Goal: Check status: Check status

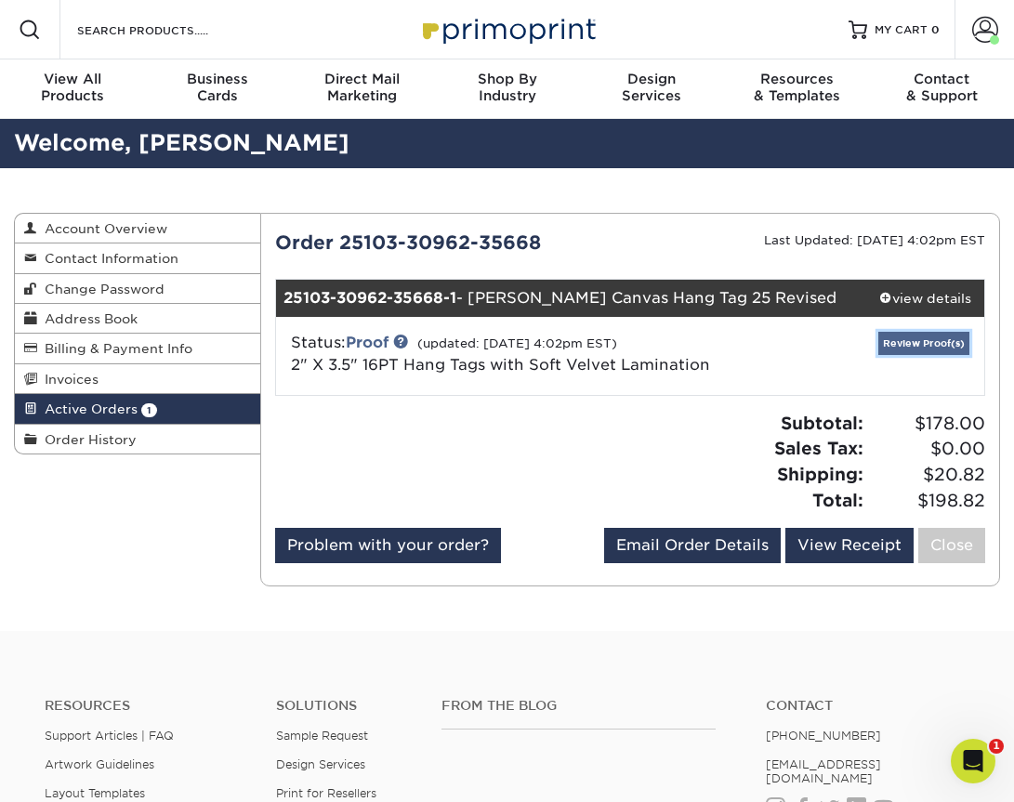
click at [931, 339] on link "Review Proof(s)" at bounding box center [924, 343] width 91 height 23
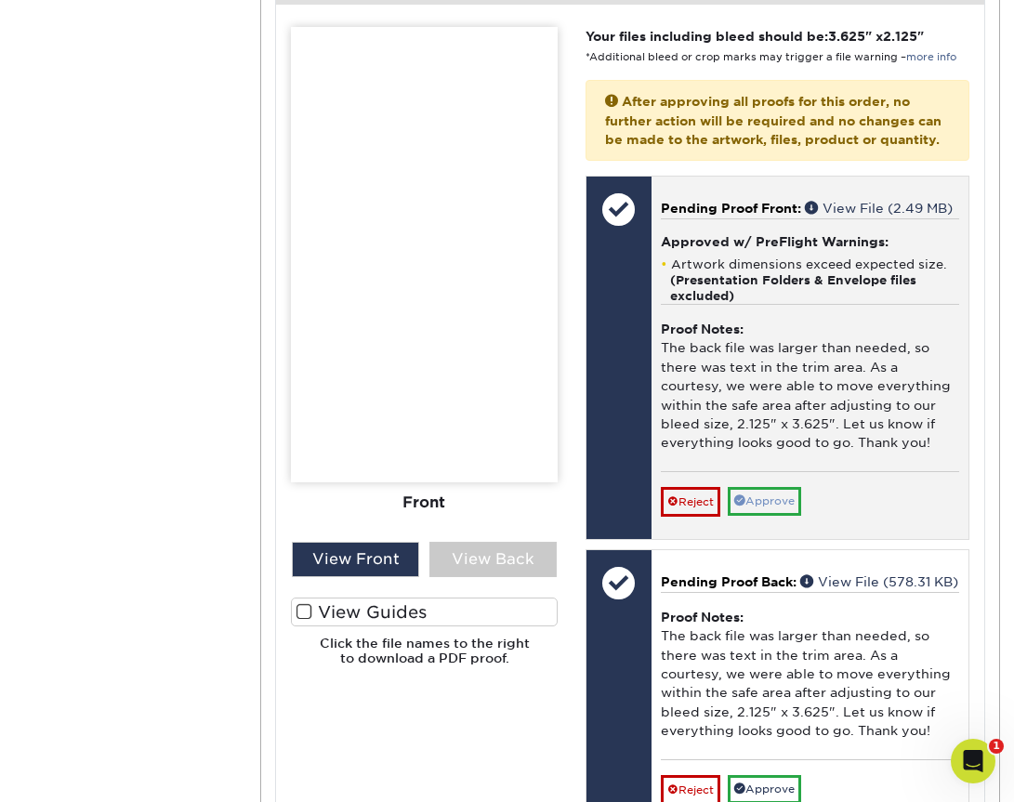
scroll to position [794, 0]
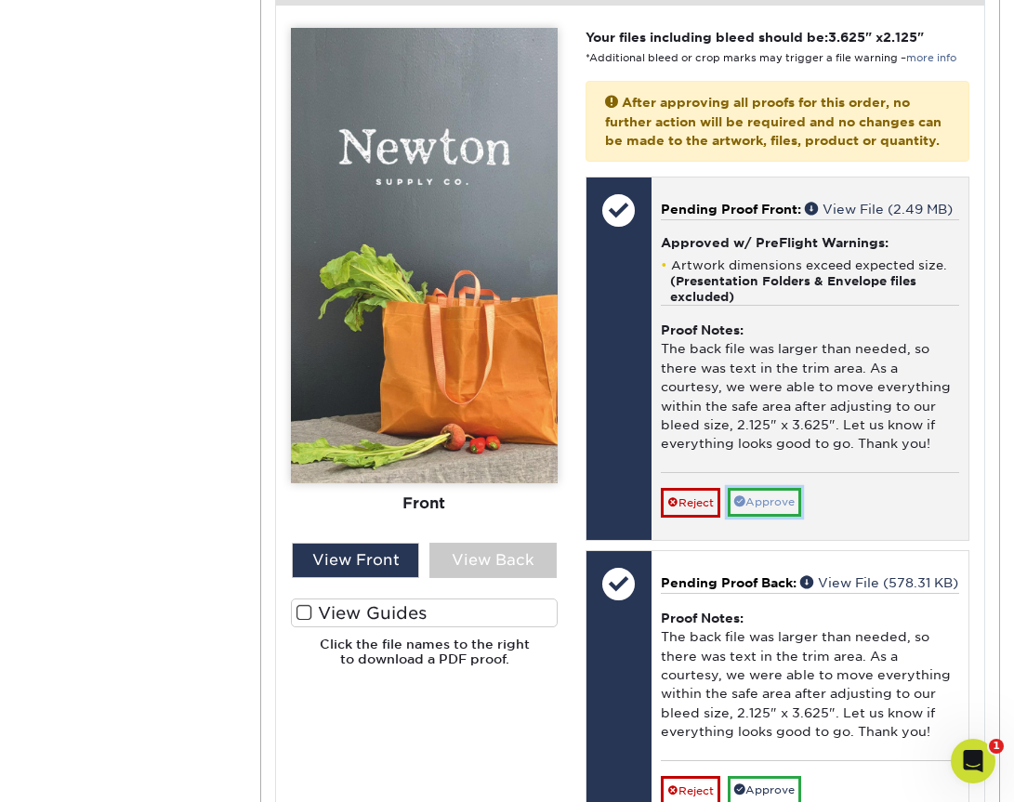
click at [786, 491] on link "Approve" at bounding box center [764, 502] width 73 height 29
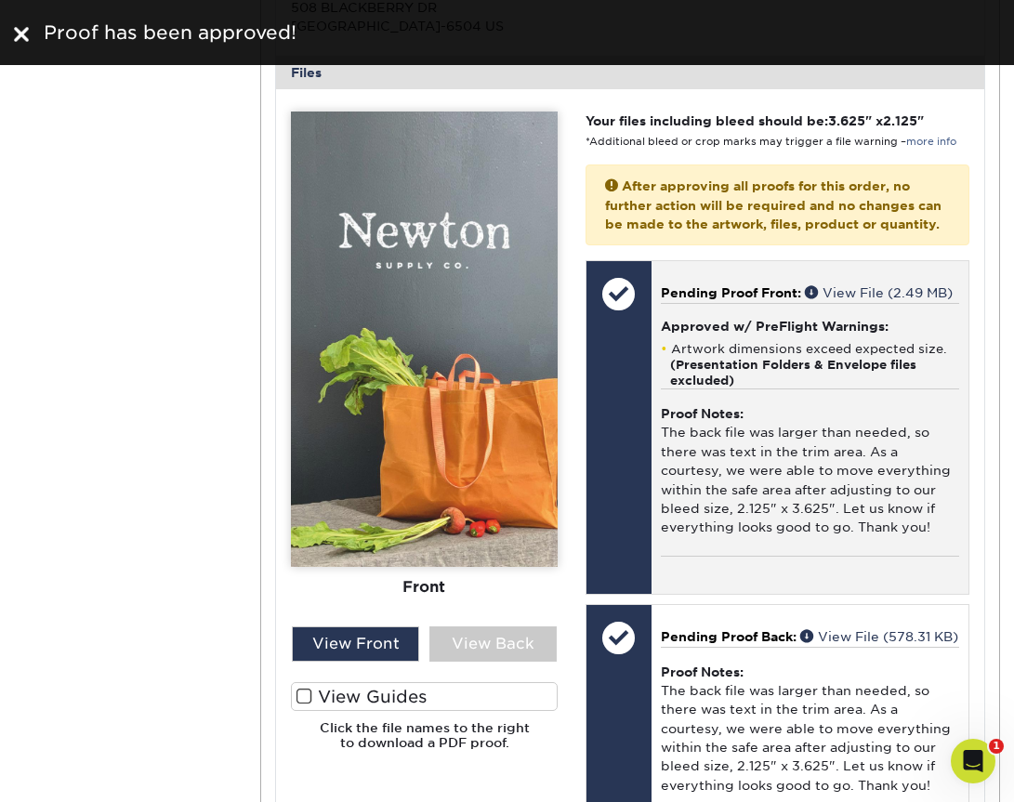
scroll to position [709, 0]
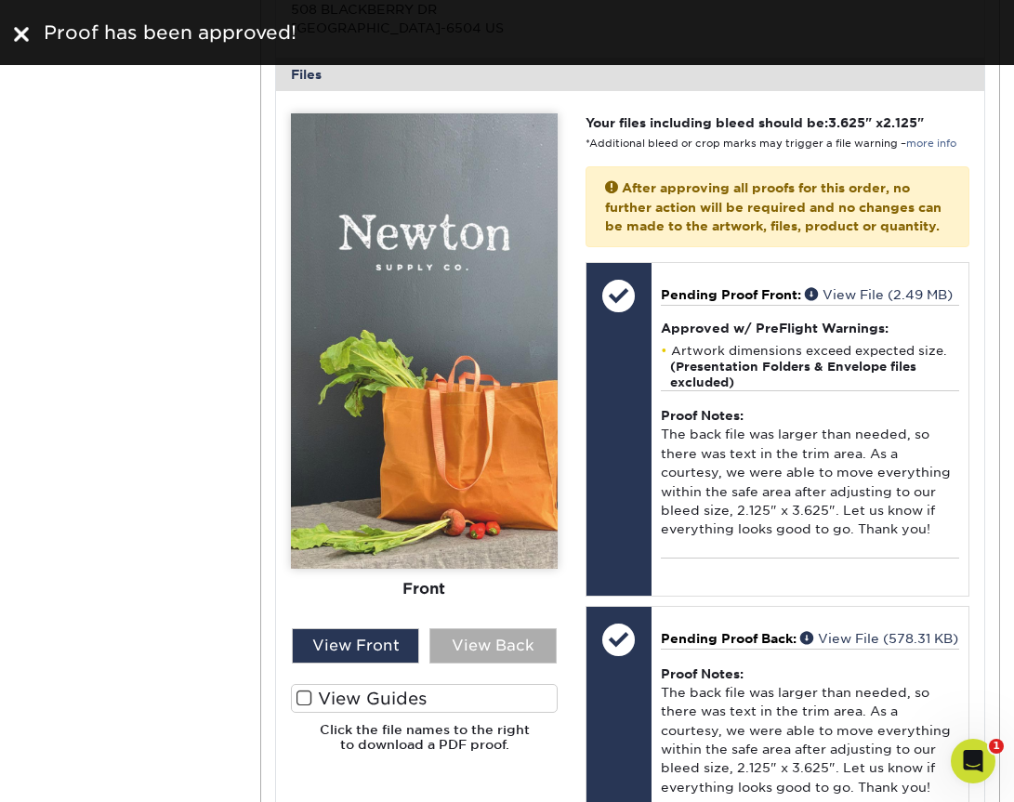
click at [519, 639] on div "View Back" at bounding box center [493, 646] width 127 height 35
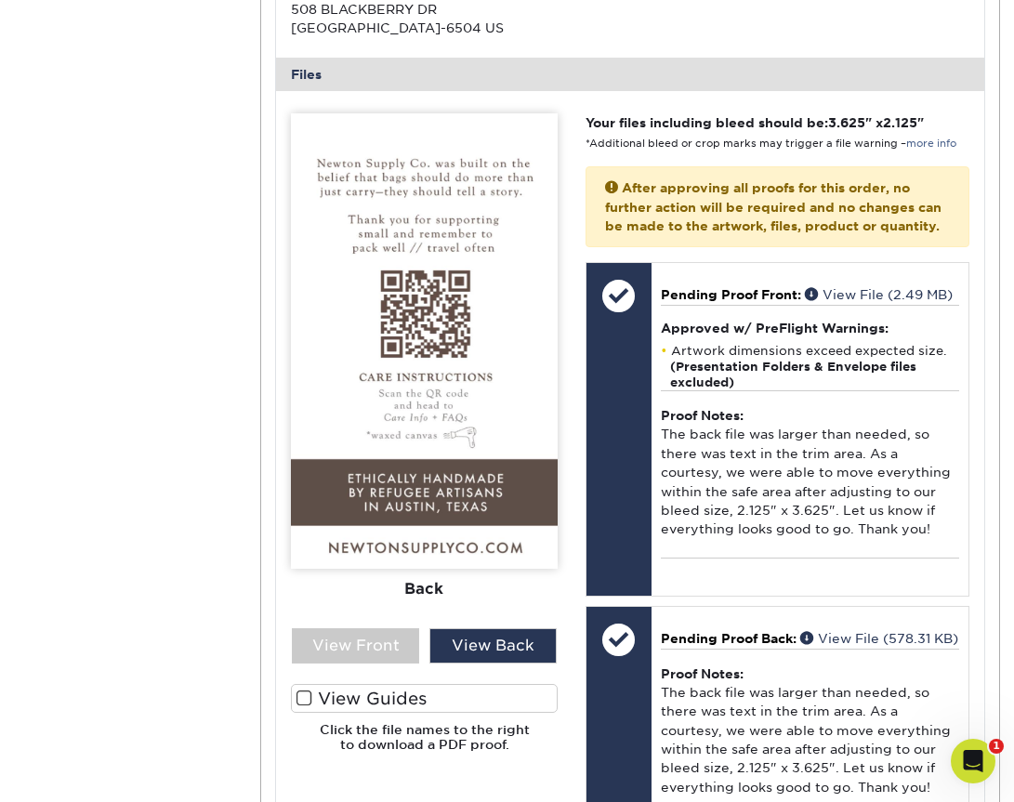
click at [429, 244] on img at bounding box center [424, 341] width 267 height 456
click at [507, 233] on img at bounding box center [424, 341] width 267 height 456
click at [485, 642] on div "View Back" at bounding box center [493, 646] width 127 height 35
click at [391, 645] on div "View Front" at bounding box center [355, 646] width 127 height 35
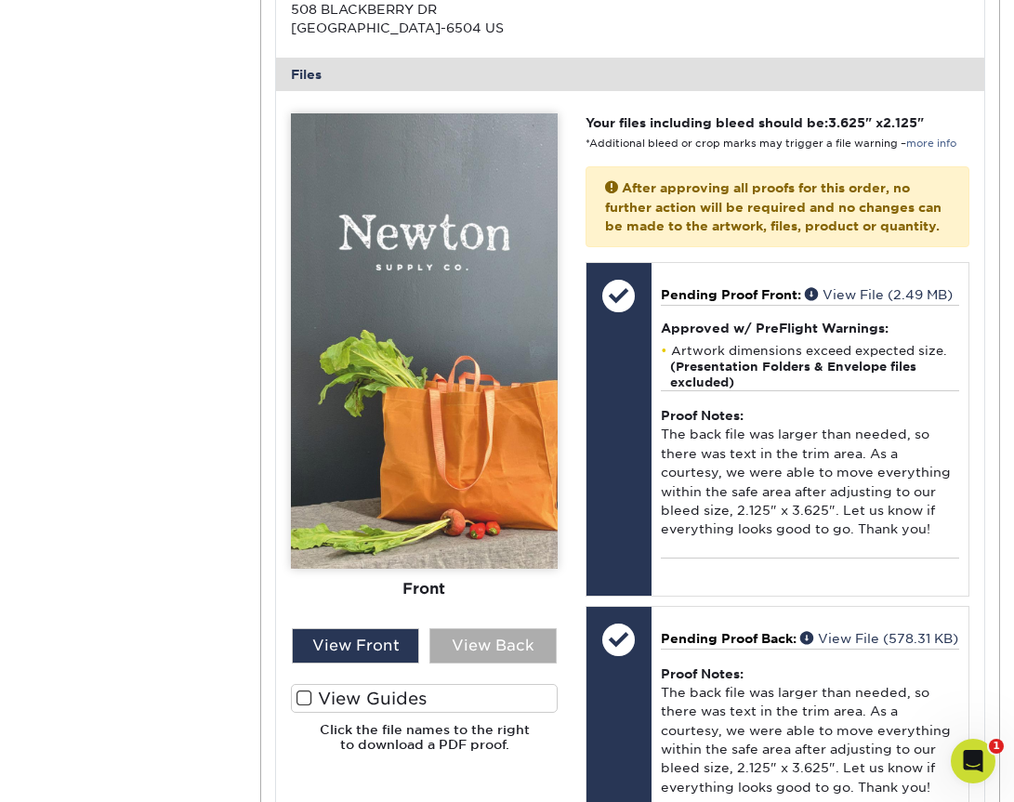
click at [475, 650] on div "View Back" at bounding box center [493, 646] width 127 height 35
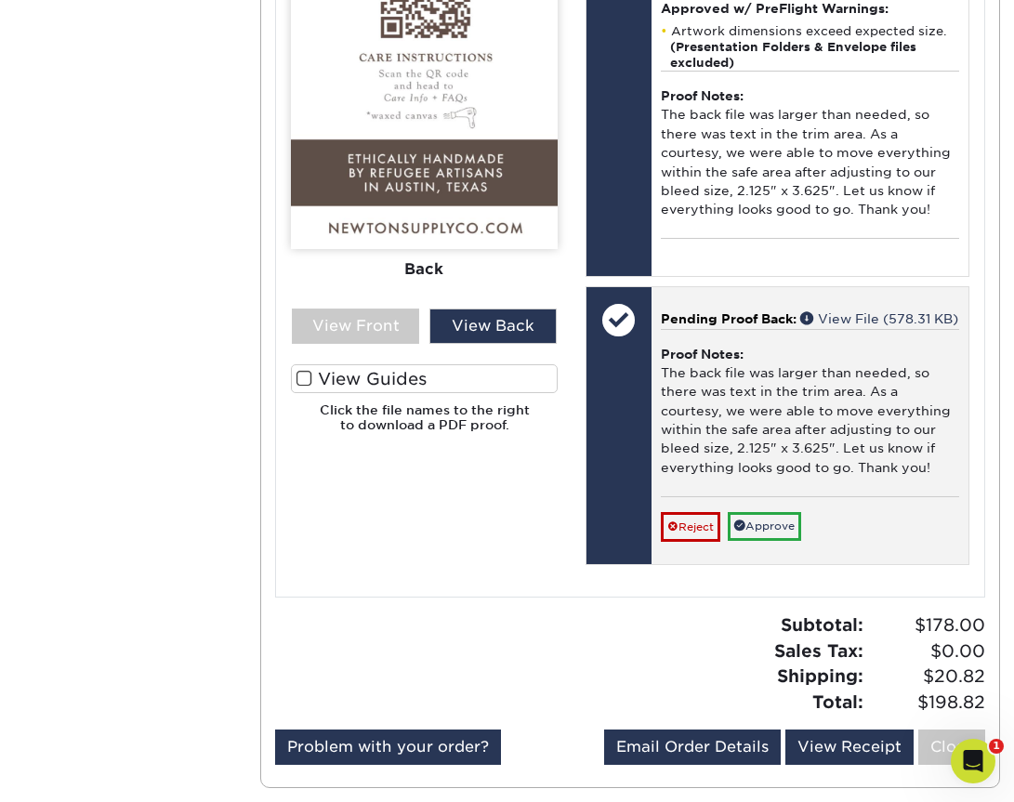
scroll to position [1031, 0]
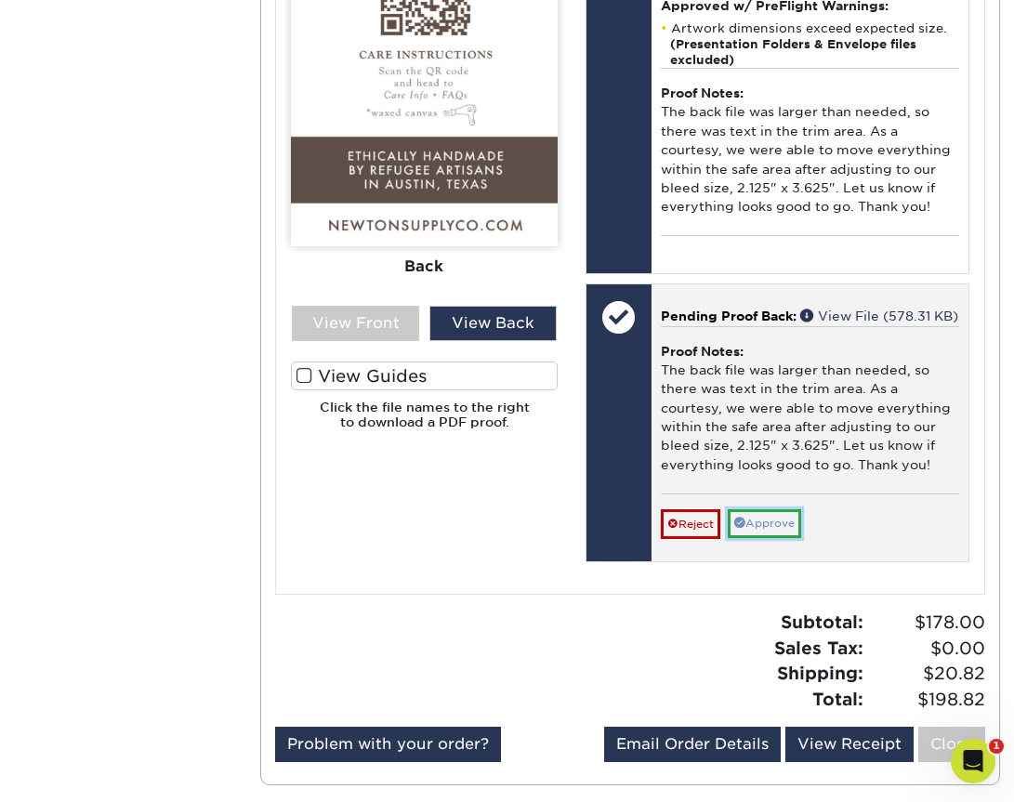
click at [783, 538] on link "Approve" at bounding box center [764, 524] width 73 height 29
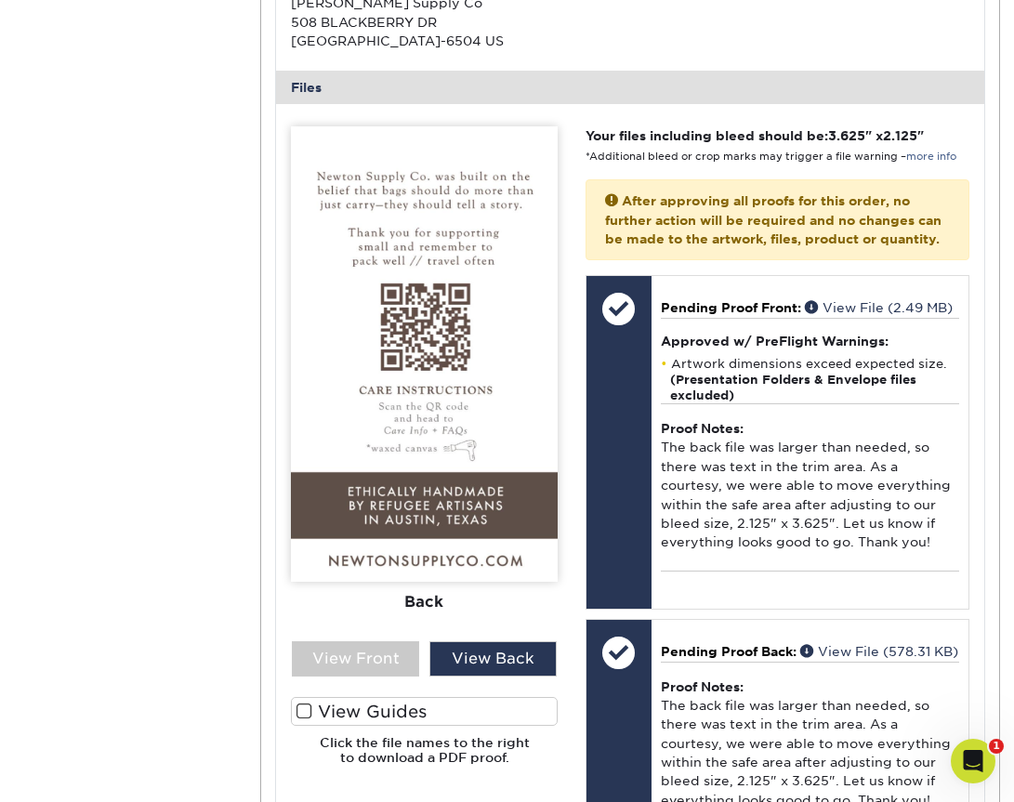
scroll to position [695, 0]
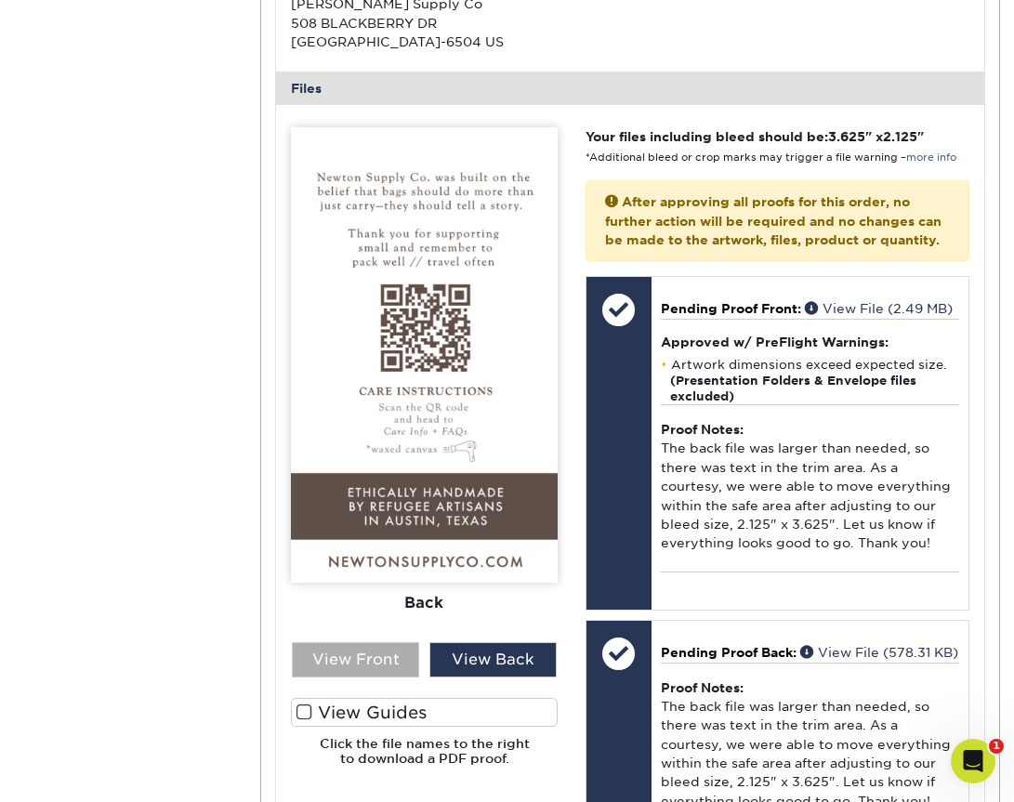
click at [382, 651] on div "View Front" at bounding box center [355, 660] width 127 height 35
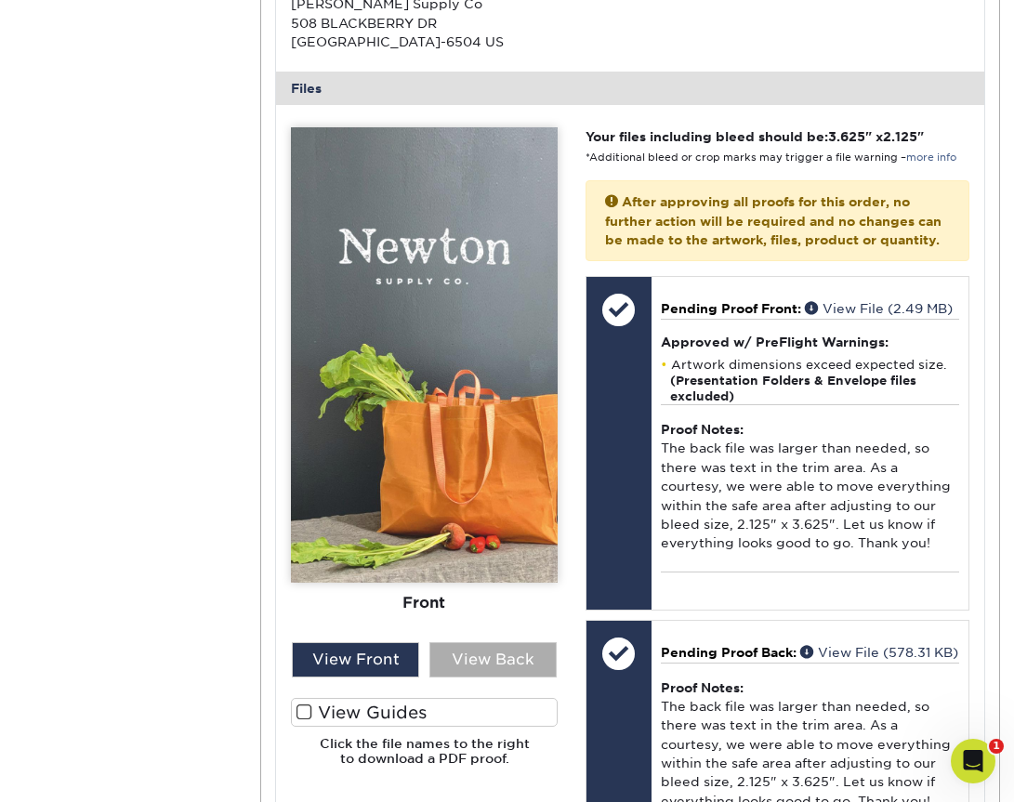
click at [501, 652] on div "View Back" at bounding box center [493, 660] width 127 height 35
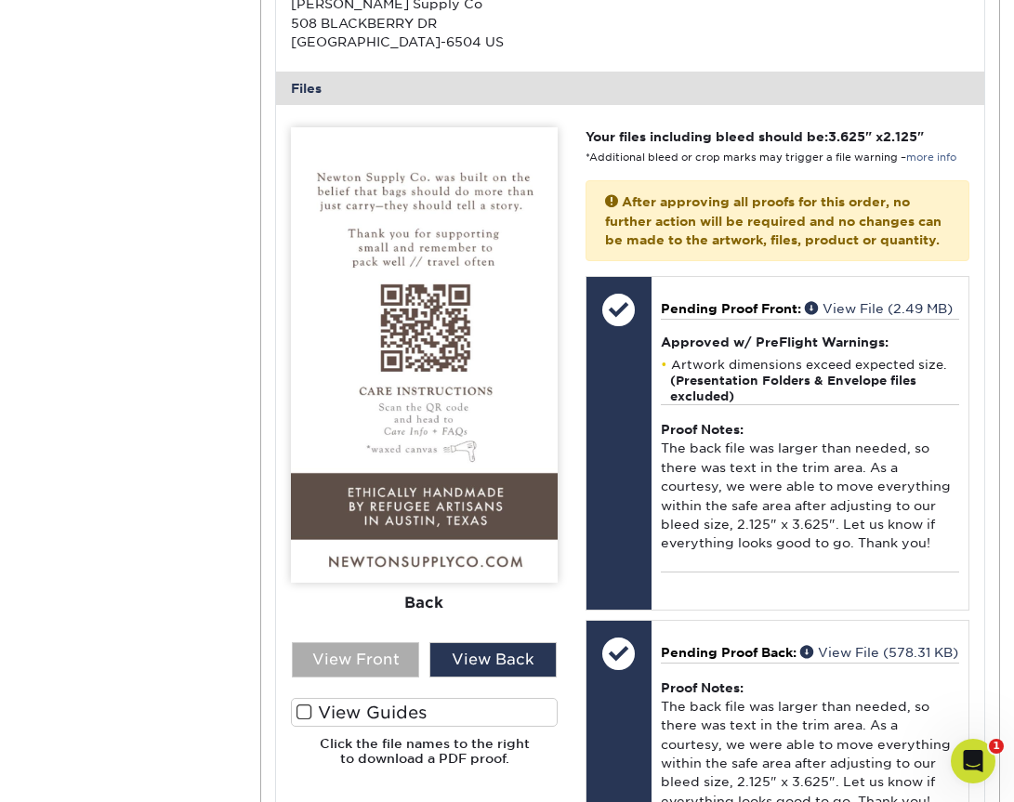
click at [367, 669] on div "View Front" at bounding box center [355, 660] width 127 height 35
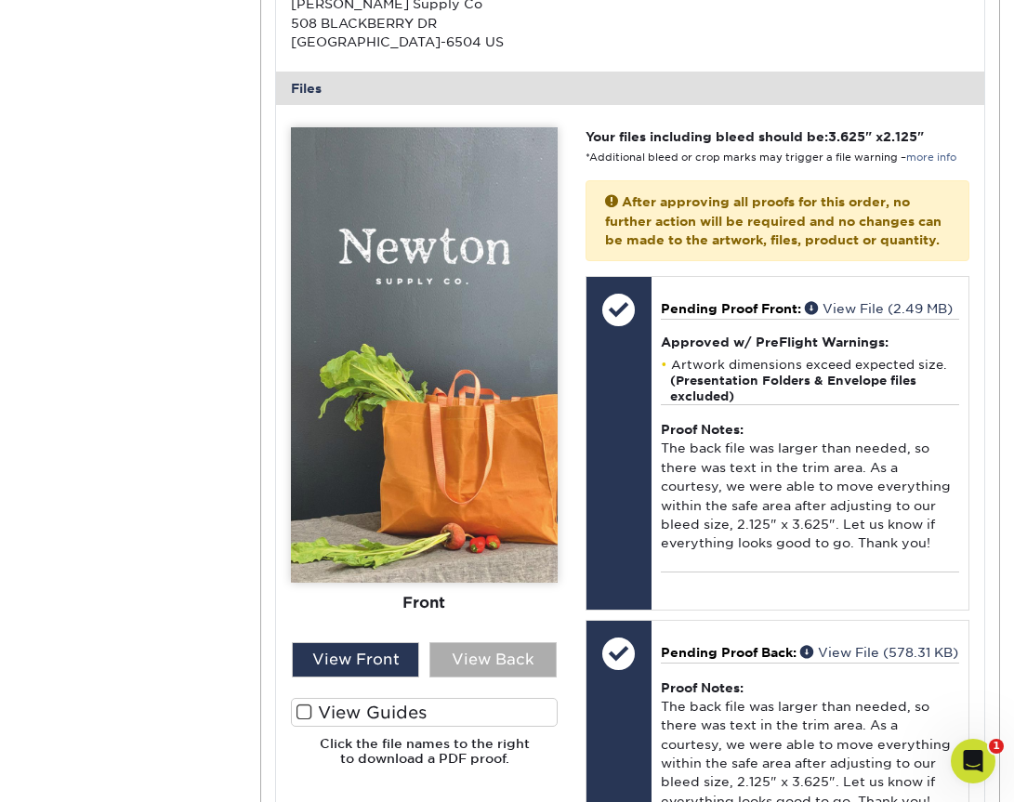
drag, startPoint x: 420, startPoint y: 656, endPoint x: 466, endPoint y: 659, distance: 45.7
click at [466, 659] on div "View Front View Back" at bounding box center [424, 660] width 295 height 35
click at [470, 662] on div "View Back" at bounding box center [493, 660] width 127 height 35
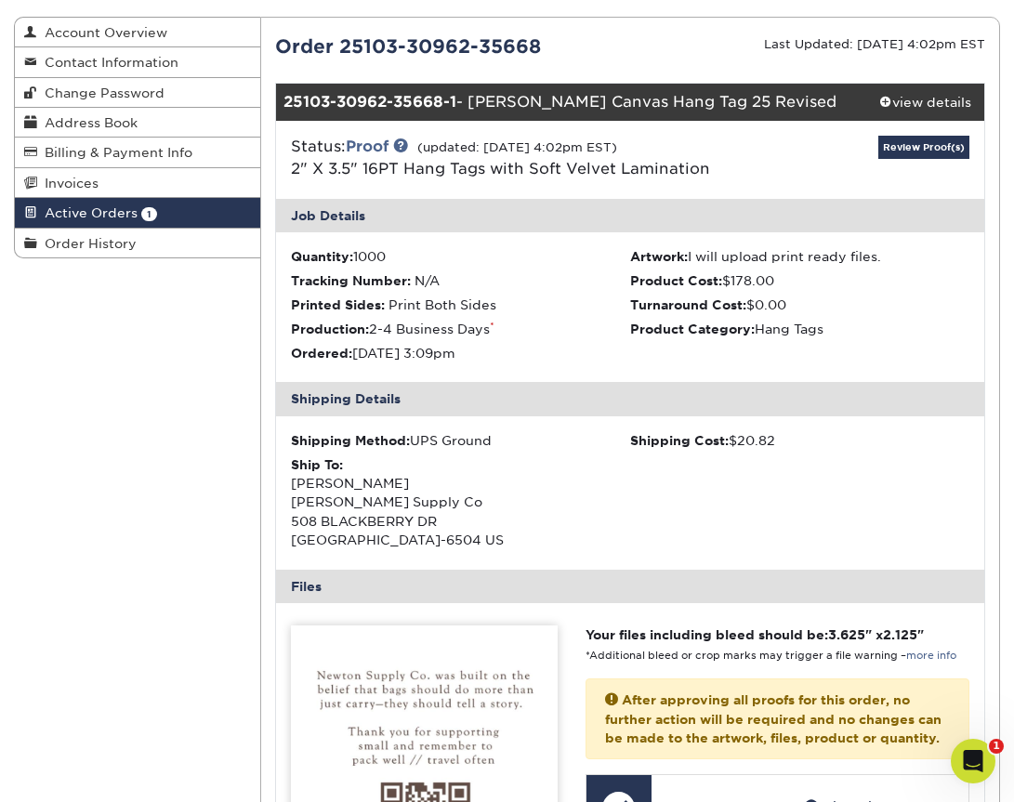
scroll to position [193, 0]
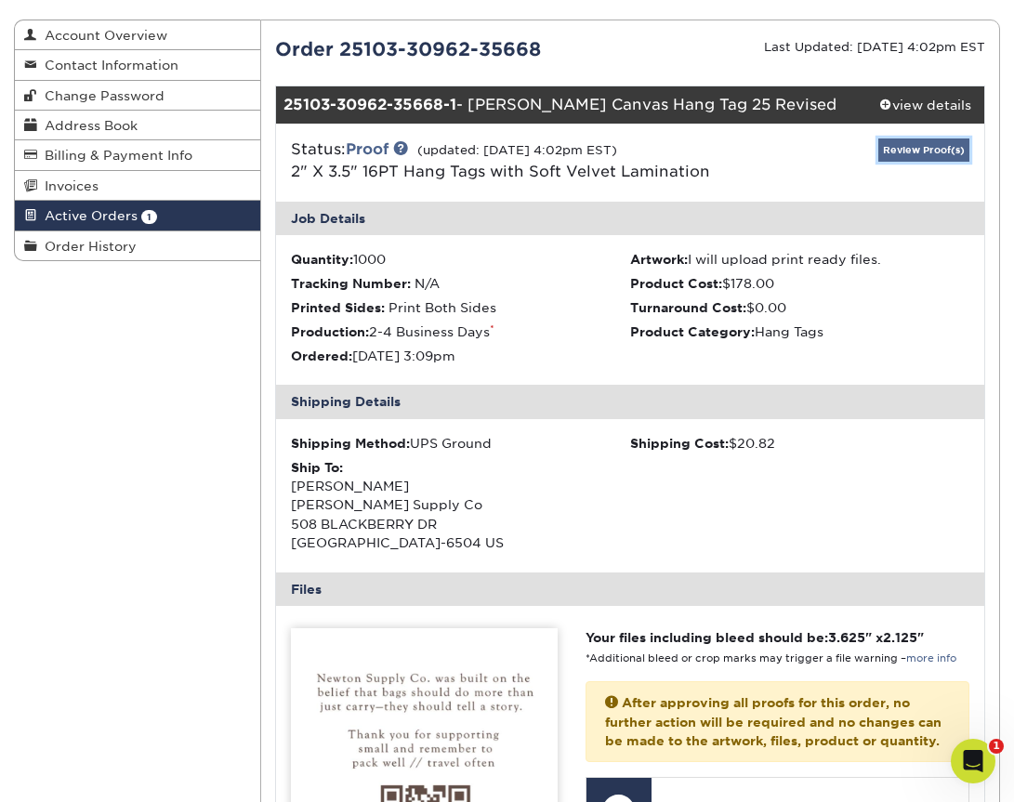
click at [948, 155] on link "Review Proof(s)" at bounding box center [924, 150] width 91 height 23
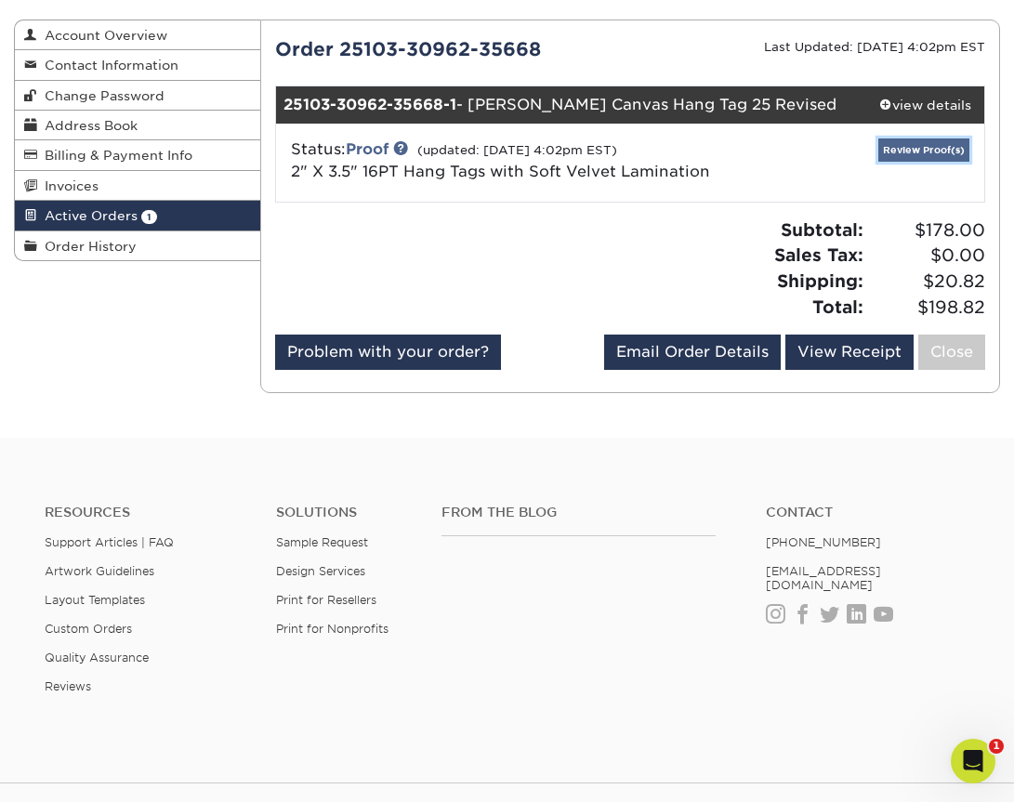
click at [951, 146] on link "Review Proof(s)" at bounding box center [924, 150] width 91 height 23
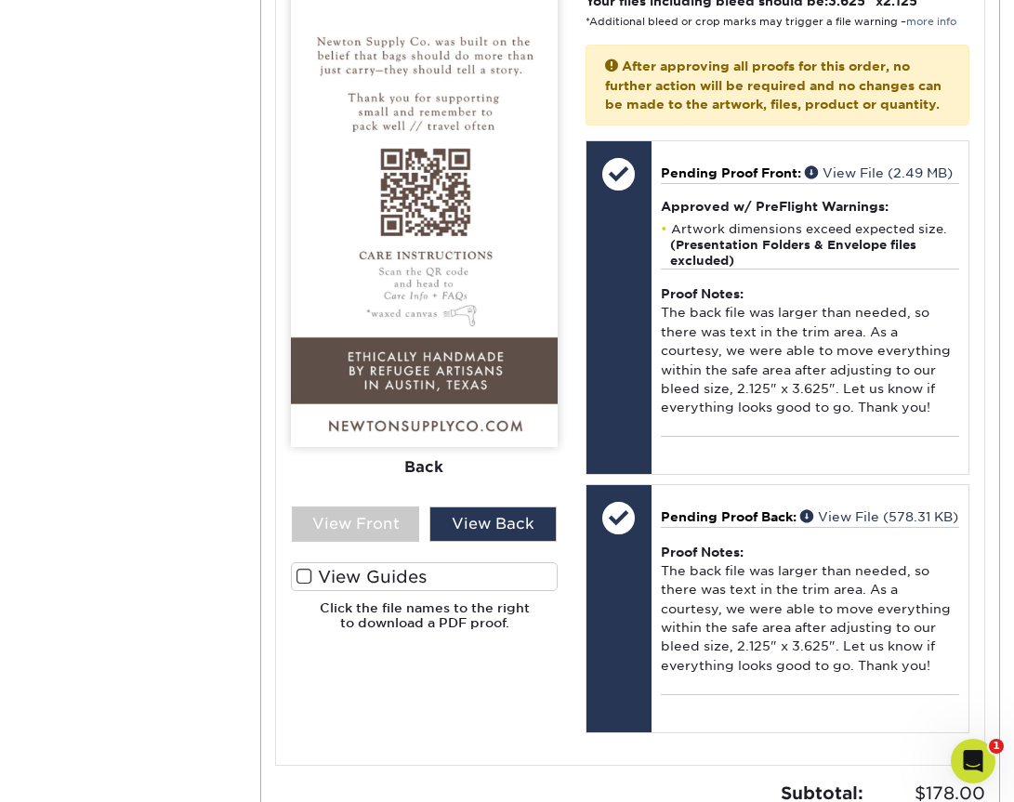
scroll to position [832, 0]
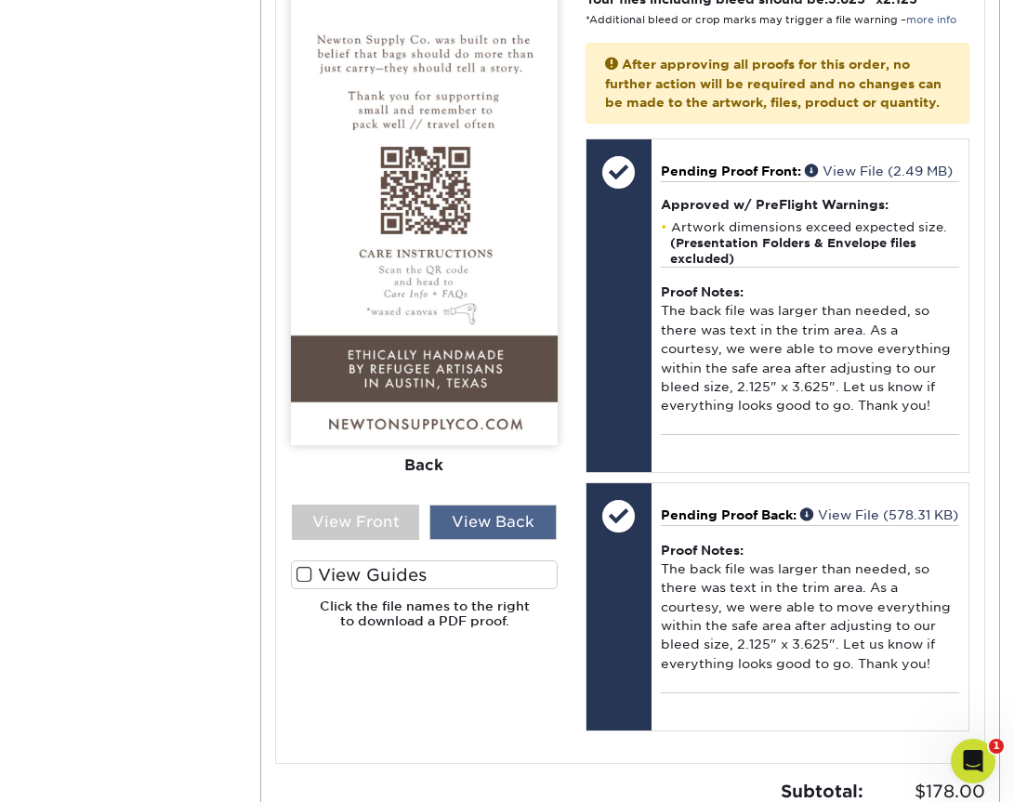
click at [524, 533] on div "View Back" at bounding box center [493, 522] width 127 height 35
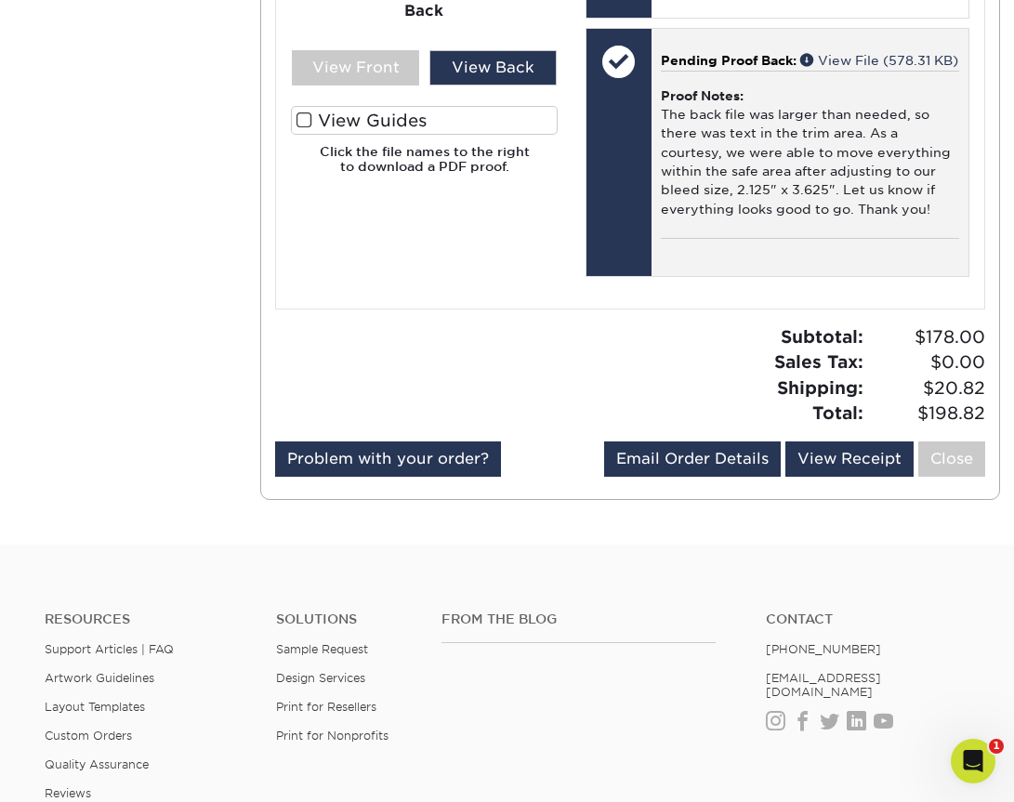
scroll to position [1288, 0]
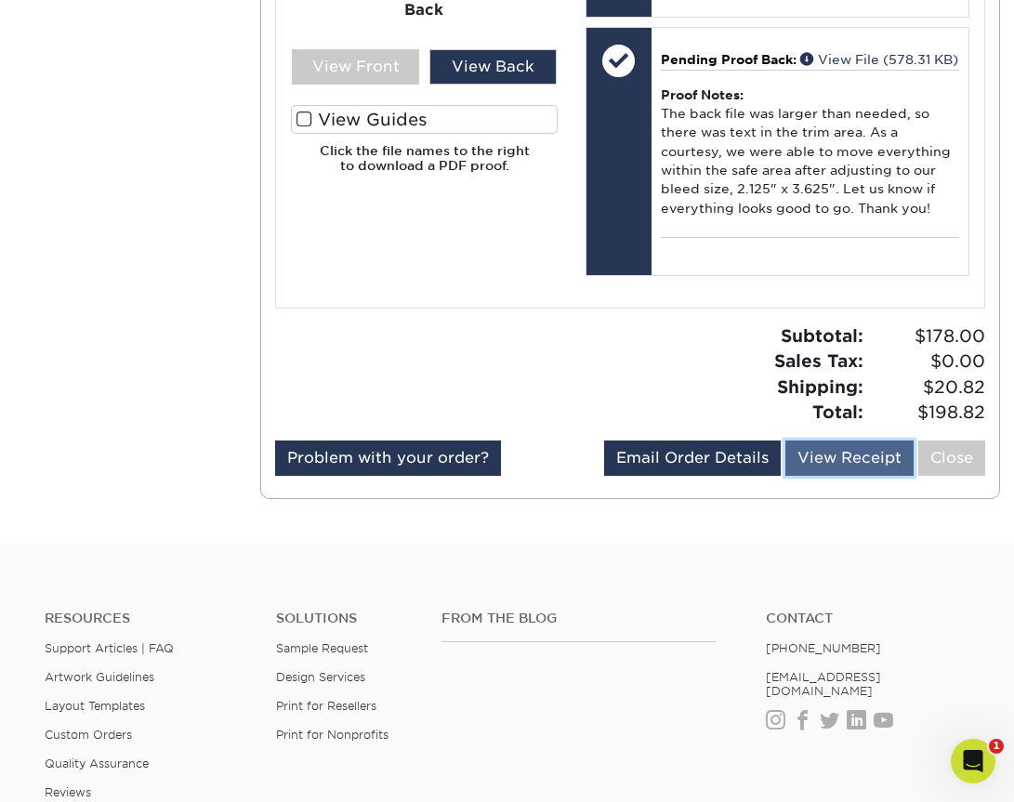
click at [877, 476] on link "View Receipt" at bounding box center [850, 458] width 128 height 35
